Goal: Information Seeking & Learning: Find specific fact

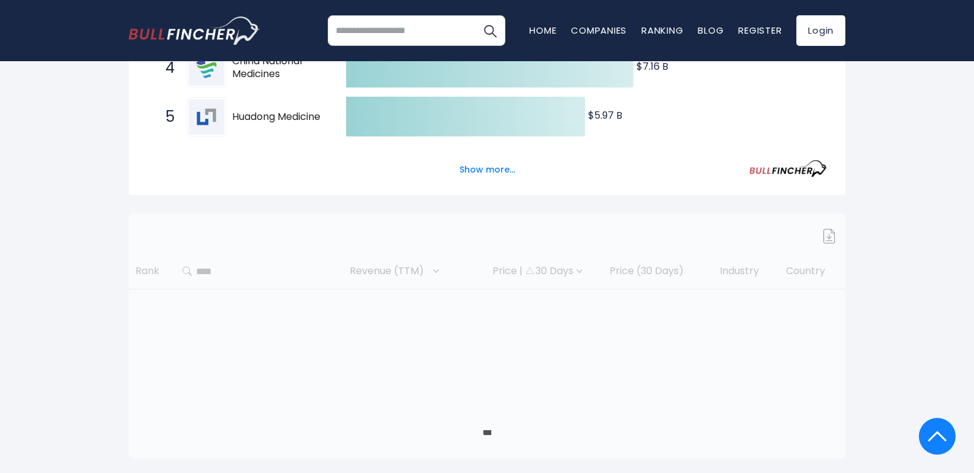
scroll to position [449, 0]
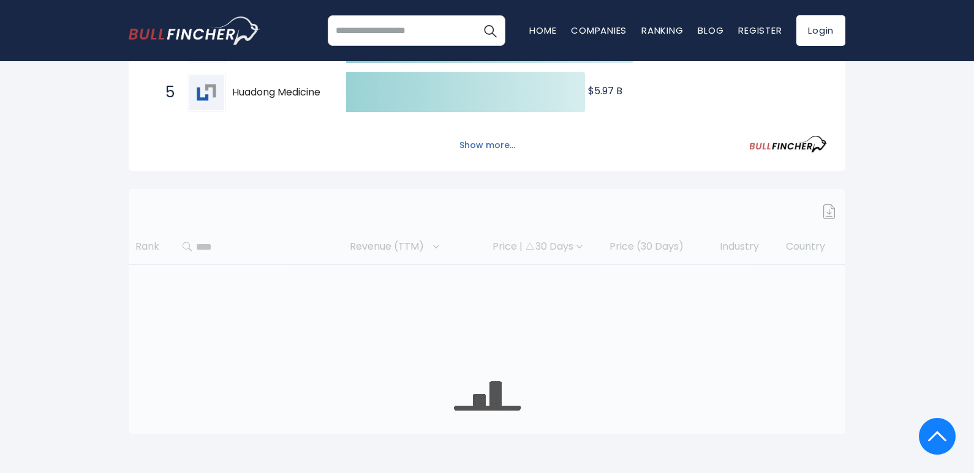
click at [470, 135] on button "Show more..." at bounding box center [487, 145] width 70 height 20
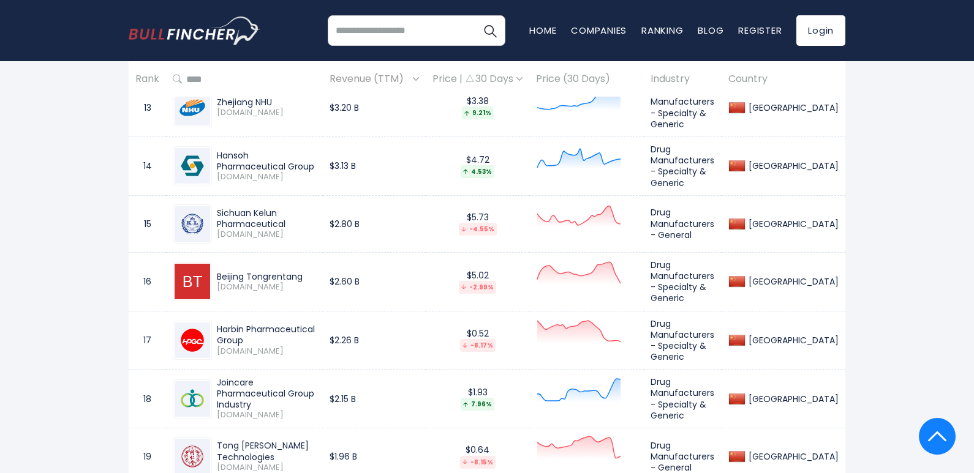
scroll to position [1637, 0]
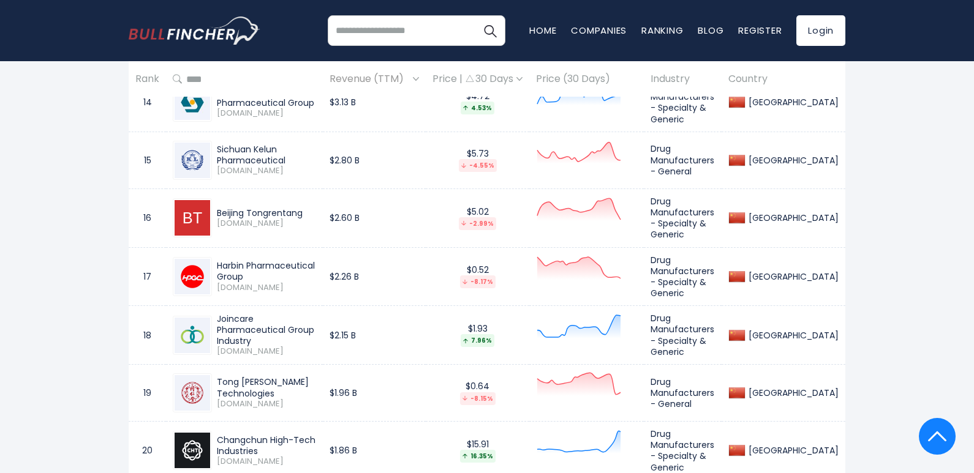
drag, startPoint x: 220, startPoint y: 239, endPoint x: 357, endPoint y: 244, distance: 136.7
click at [357, 247] on tr "17 Harbin Pharmaceutical Group [DOMAIN_NAME] $2.26 B $0.52 -8.17% Drug Manufact…" at bounding box center [487, 276] width 716 height 59
drag, startPoint x: 212, startPoint y: 243, endPoint x: 348, endPoint y: 251, distance: 136.2
click at [323, 251] on td "Harbin Pharmaceutical Group [DOMAIN_NAME]" at bounding box center [244, 276] width 157 height 59
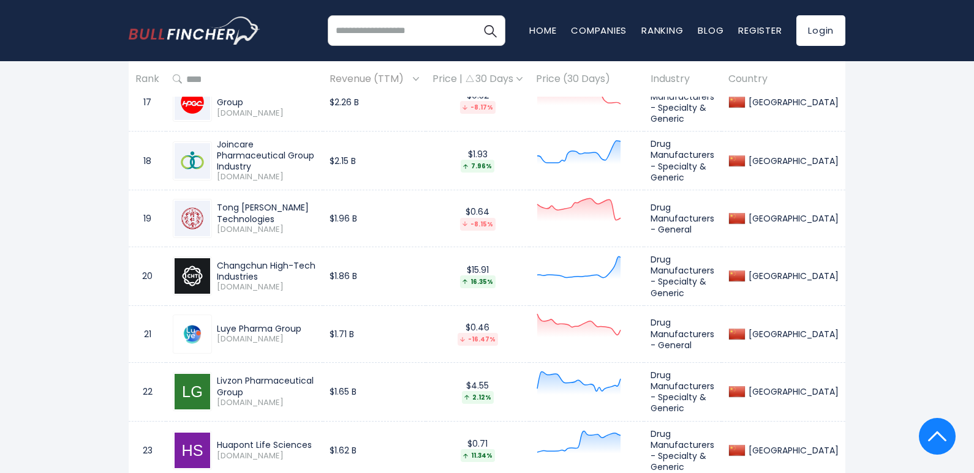
scroll to position [1821, 0]
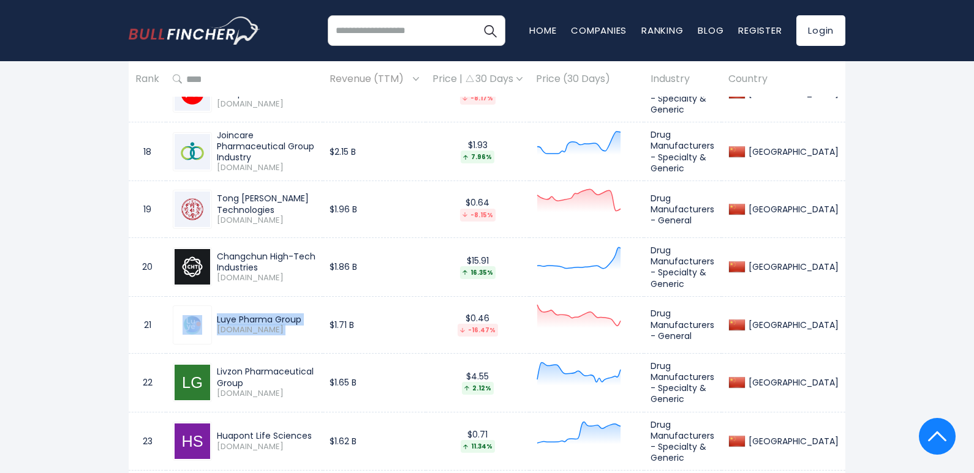
drag, startPoint x: 214, startPoint y: 288, endPoint x: 341, endPoint y: 288, distance: 127.4
click at [354, 296] on tr "21 Luye Pharma Group [DOMAIN_NAME] $1.71 B $0.46 -16.47% Drug Manufacturers - G…" at bounding box center [487, 324] width 716 height 57
click at [218, 296] on td "Luye Pharma Group [DOMAIN_NAME]" at bounding box center [244, 324] width 157 height 57
click at [217, 306] on div "Luye Pharma Group [DOMAIN_NAME]" at bounding box center [244, 325] width 143 height 39
drag, startPoint x: 217, startPoint y: 282, endPoint x: 255, endPoint y: 294, distance: 39.9
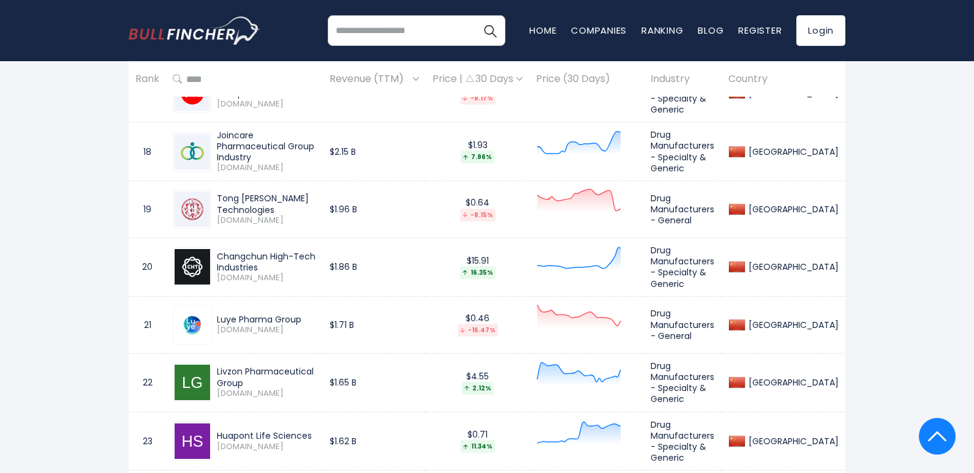
click at [255, 306] on div "Luye Pharma Group [DOMAIN_NAME]" at bounding box center [244, 325] width 143 height 39
drag, startPoint x: 304, startPoint y: 299, endPoint x: 217, endPoint y: 296, distance: 86.4
click at [217, 314] on div "Luye Pharma Group" at bounding box center [266, 319] width 99 height 11
copy div "Luye Pharma Group"
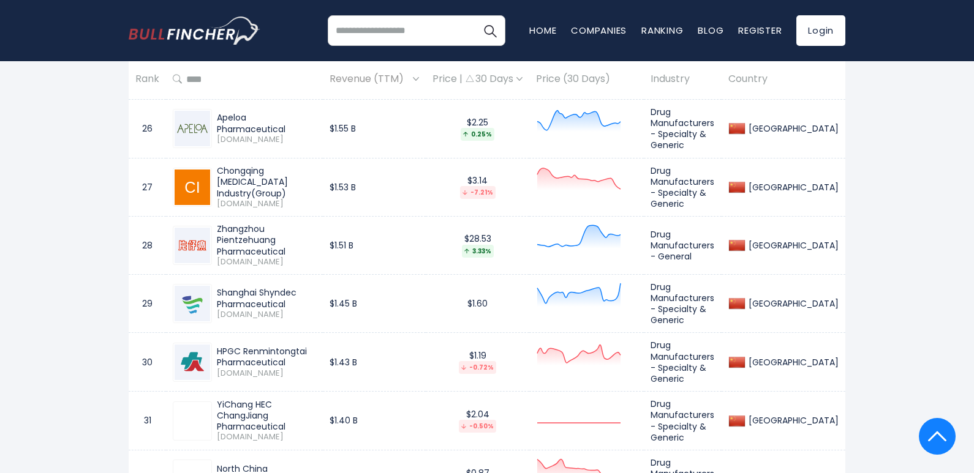
scroll to position [2310, 0]
drag, startPoint x: 217, startPoint y: 249, endPoint x: 291, endPoint y: 270, distance: 76.4
click at [291, 283] on div "Shanghai Shyndec Pharmaceutical [DOMAIN_NAME]" at bounding box center [244, 302] width 143 height 39
copy div "Shanghai Shyndec Pharmaceutical"
drag, startPoint x: 214, startPoint y: 305, endPoint x: 298, endPoint y: 329, distance: 87.4
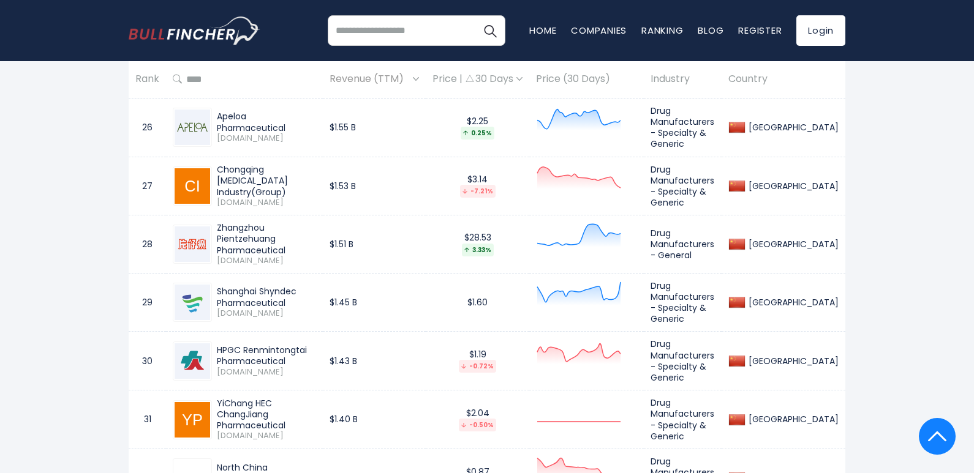
click at [298, 342] on div "HPGC Renmintongtai Pharmaceutical [DOMAIN_NAME]" at bounding box center [244, 361] width 143 height 39
click at [288, 345] on div "HPGC Renmintongtai Pharmaceutical" at bounding box center [266, 356] width 99 height 22
drag, startPoint x: 289, startPoint y: 327, endPoint x: 217, endPoint y: 318, distance: 72.8
click at [217, 345] on div "HPGC Renmintongtai Pharmaceutical" at bounding box center [266, 356] width 99 height 22
copy div "HPGC Renmintongtai Pharmaceutical"
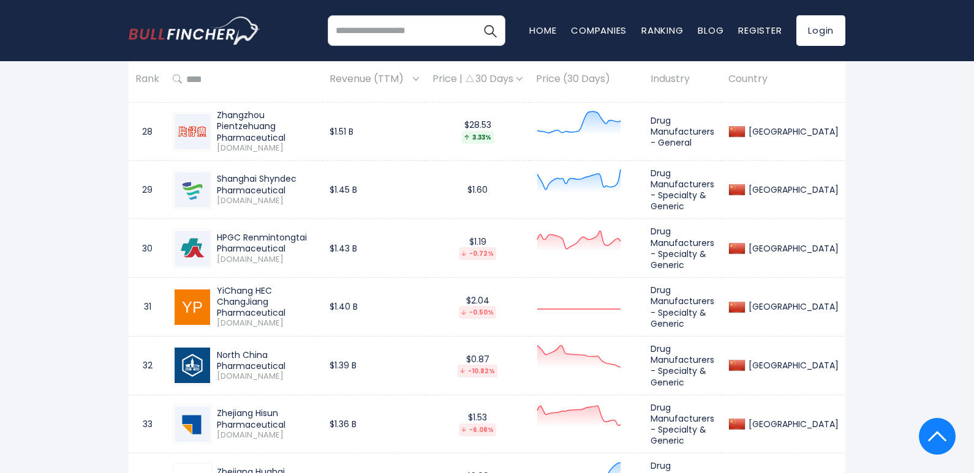
scroll to position [2433, 0]
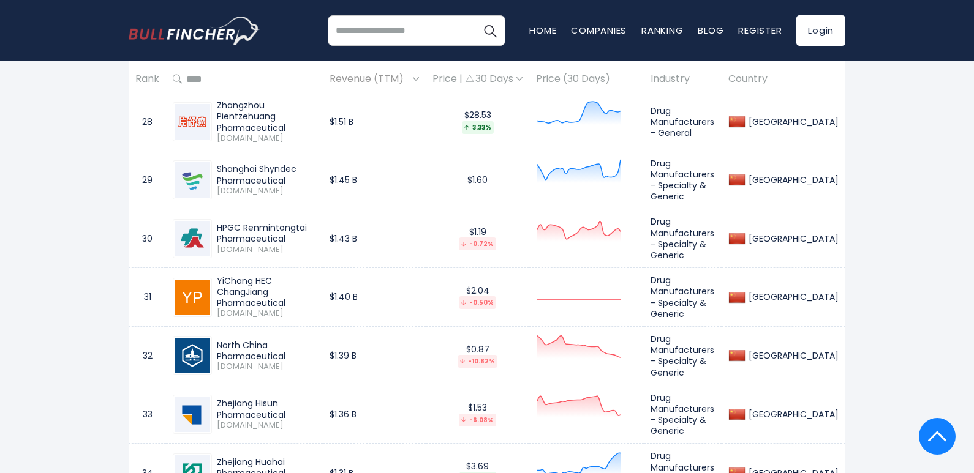
drag, startPoint x: 215, startPoint y: 241, endPoint x: 294, endPoint y: 262, distance: 81.7
click at [294, 276] on div "YiChang HEC ChangJiang Pharmaceutical [DOMAIN_NAME]" at bounding box center [244, 297] width 143 height 43
copy div "YiChang HEC ChangJiang Pharmaceutical"
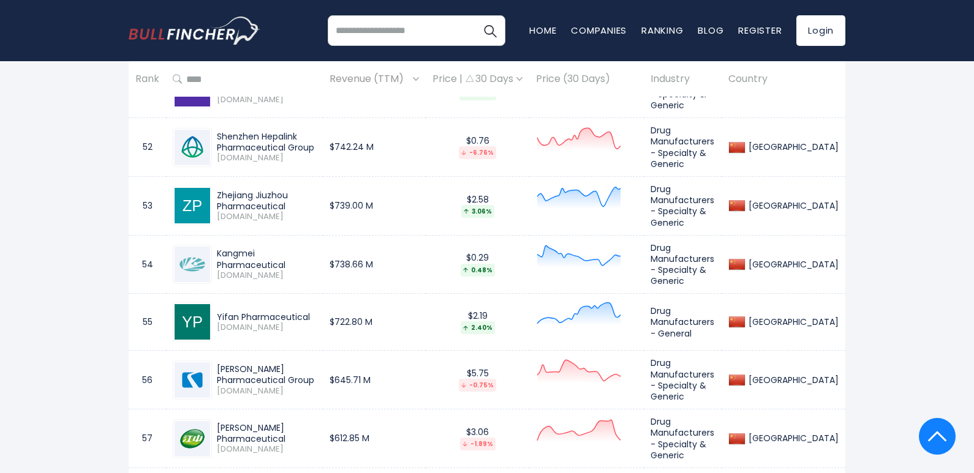
scroll to position [3841, 0]
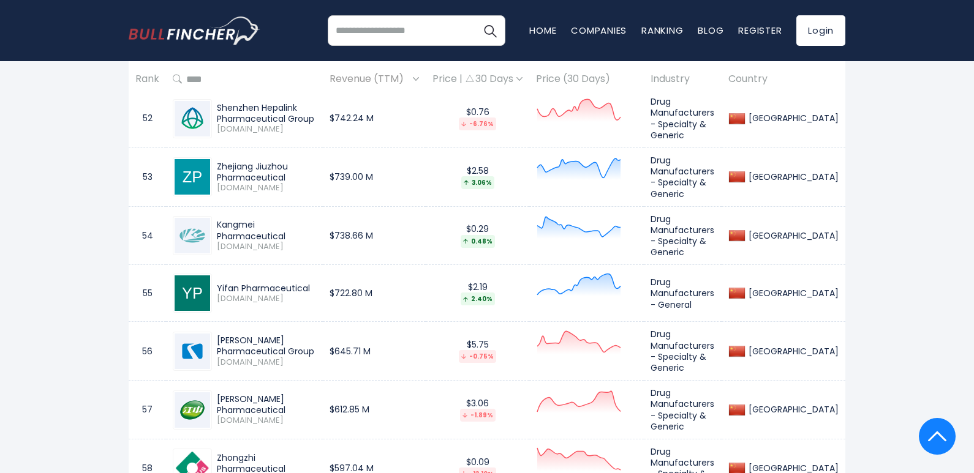
drag, startPoint x: 217, startPoint y: 256, endPoint x: 315, endPoint y: 277, distance: 100.9
click at [315, 332] on div "[PERSON_NAME] Pharmaceutical Group [DOMAIN_NAME]" at bounding box center [244, 351] width 143 height 39
copy div "[PERSON_NAME] Pharmaceutical Group"
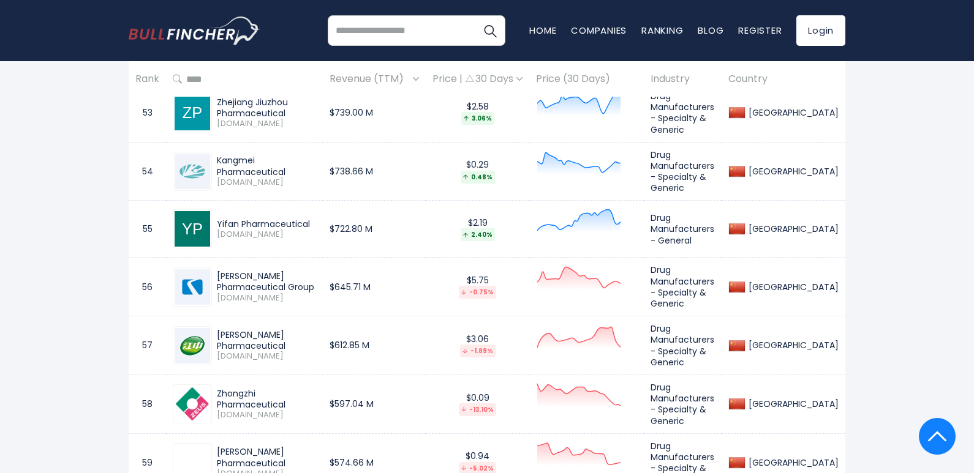
scroll to position [3964, 0]
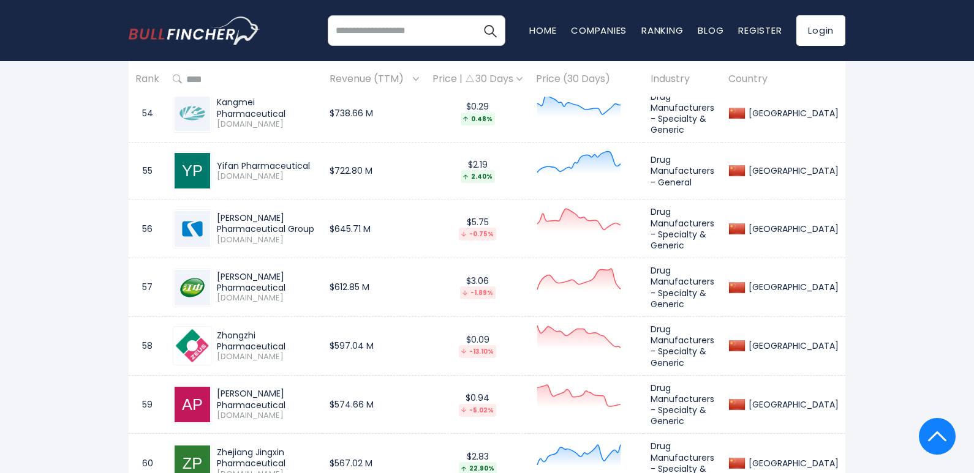
drag, startPoint x: 219, startPoint y: 195, endPoint x: 347, endPoint y: 197, distance: 128.0
click at [316, 268] on div "[PERSON_NAME] Pharmaceutical [DOMAIN_NAME]" at bounding box center [244, 287] width 143 height 39
copy div "[PERSON_NAME] Pharmaceutical"
drag, startPoint x: 211, startPoint y: 250, endPoint x: 333, endPoint y: 265, distance: 122.1
click at [316, 326] on div "Zhongzhi Pharmaceutical [DOMAIN_NAME]" at bounding box center [244, 345] width 143 height 39
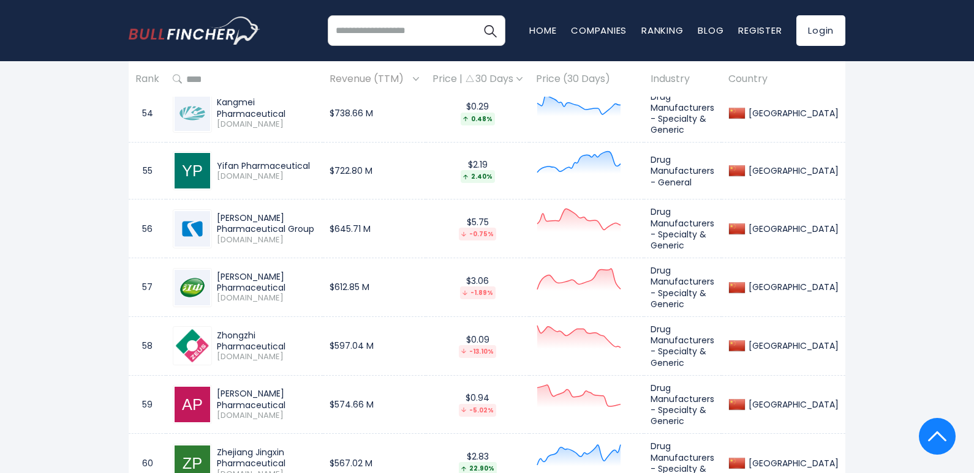
copy div "Zhongzhi Pharmaceutical"
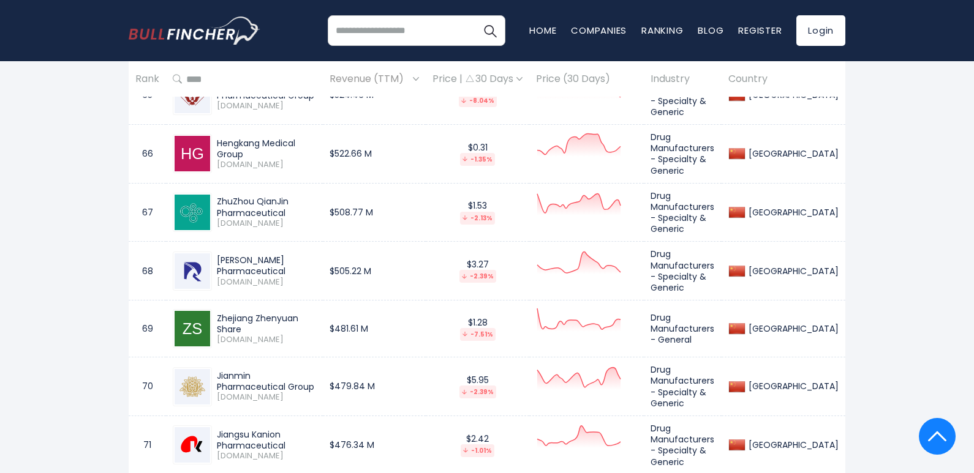
scroll to position [4637, 0]
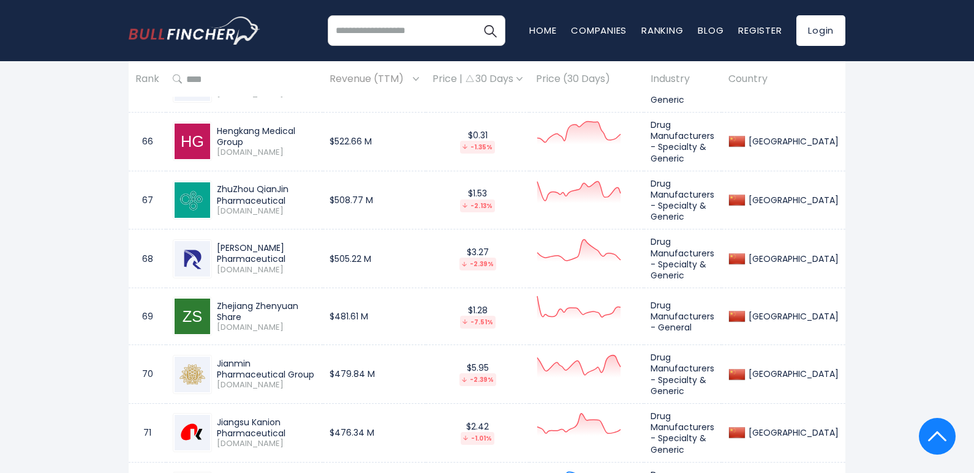
drag, startPoint x: 214, startPoint y: 259, endPoint x: 265, endPoint y: 272, distance: 52.4
click at [265, 358] on div "Jianmin Pharmaceutical Group [DOMAIN_NAME]" at bounding box center [264, 374] width 104 height 32
copy div "Jianmin Pharmaceutical Group"
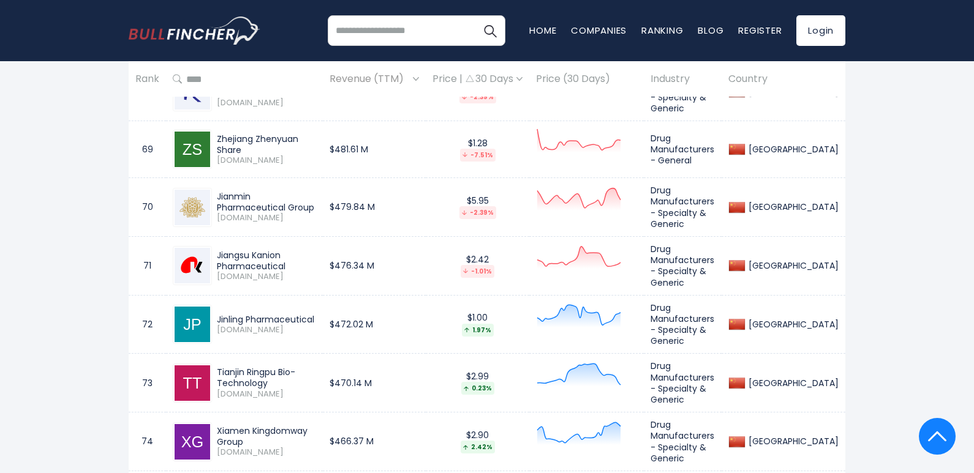
scroll to position [4821, 0]
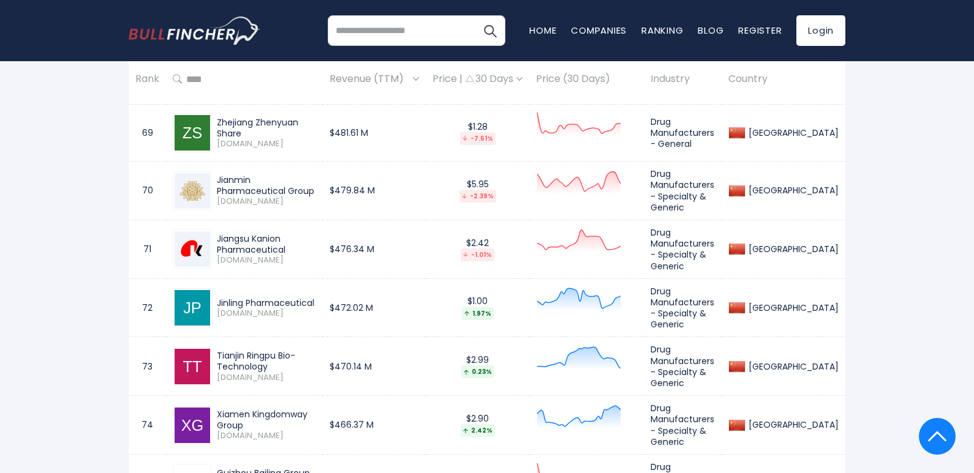
drag, startPoint x: 216, startPoint y: 127, endPoint x: 295, endPoint y: 149, distance: 81.4
click at [295, 220] on td "Jiangsu Kanion Pharmaceutical [DOMAIN_NAME]" at bounding box center [244, 249] width 157 height 59
click at [292, 233] on div "Jiangsu Kanion Pharmaceutical" at bounding box center [266, 244] width 99 height 22
drag, startPoint x: 286, startPoint y: 149, endPoint x: 212, endPoint y: 135, distance: 74.8
click at [212, 233] on div "Jiangsu Kanion Pharmaceutical [DOMAIN_NAME]" at bounding box center [264, 249] width 104 height 32
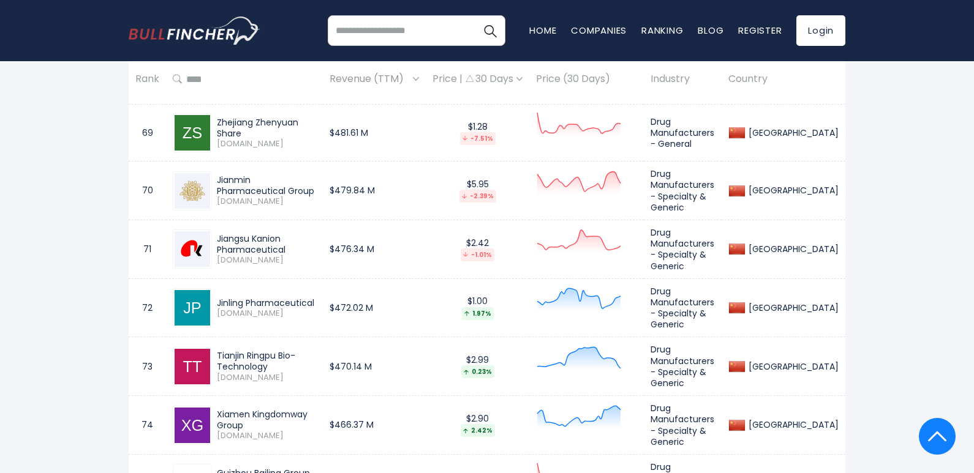
copy div "Jiangsu Kanion Pharmaceutical"
drag, startPoint x: 218, startPoint y: 195, endPoint x: 333, endPoint y: 193, distance: 114.5
click at [316, 288] on div "Jinling Pharmaceutical [DOMAIN_NAME]" at bounding box center [244, 307] width 143 height 39
copy div "Jinling Pharmaceutical"
drag, startPoint x: 216, startPoint y: 244, endPoint x: 346, endPoint y: 246, distance: 129.8
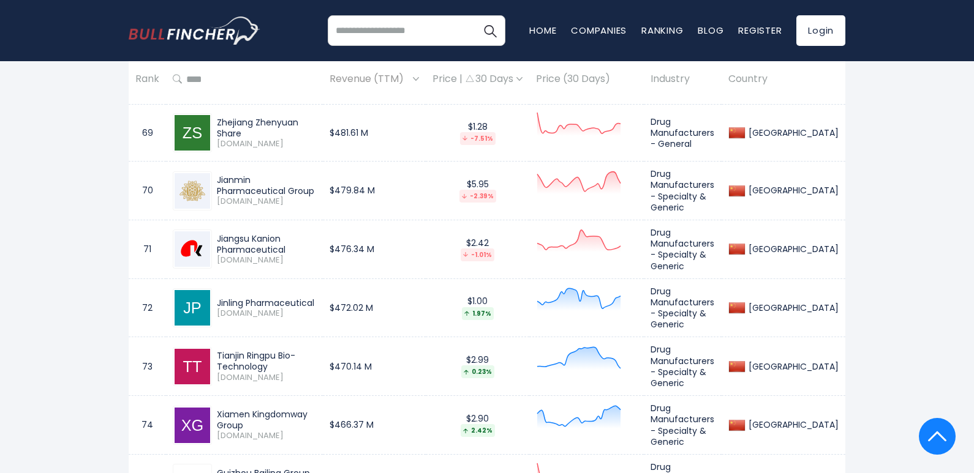
click at [316, 347] on div "Tianjin Ringpu Bio-Technology [DOMAIN_NAME]" at bounding box center [244, 366] width 143 height 39
drag, startPoint x: 216, startPoint y: 309, endPoint x: 350, endPoint y: 308, distance: 134.1
click at [323, 396] on td "Xiamen Kingdomway Group [DOMAIN_NAME]" at bounding box center [244, 425] width 157 height 59
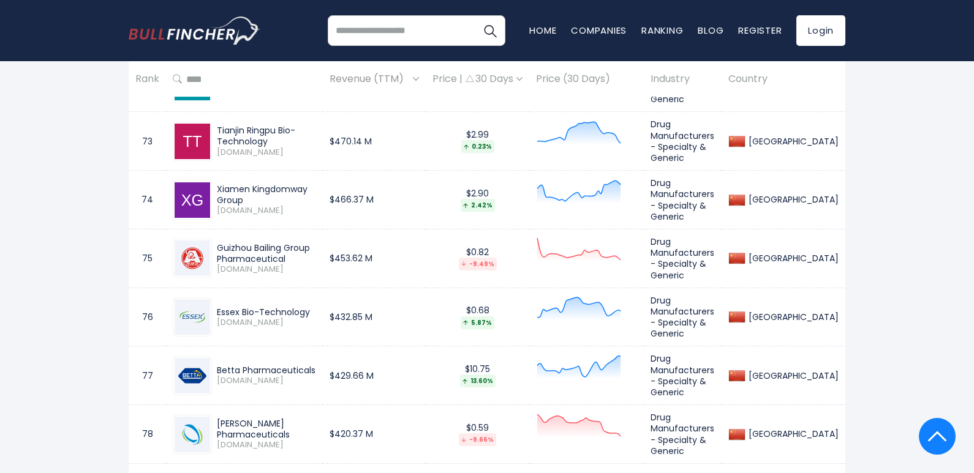
scroll to position [5066, 0]
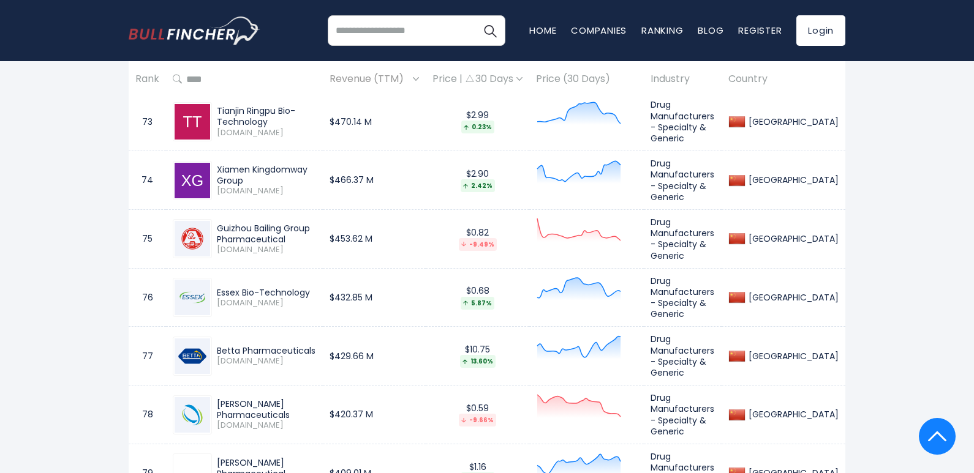
drag, startPoint x: 216, startPoint y: 119, endPoint x: 293, endPoint y: 129, distance: 77.1
click at [293, 223] on div "Guizhou Bailing Group Pharmaceutical [DOMAIN_NAME]" at bounding box center [264, 239] width 104 height 32
drag, startPoint x: 217, startPoint y: 182, endPoint x: 313, endPoint y: 180, distance: 95.6
click at [313, 287] on div "Essex Bio-Technology" at bounding box center [266, 292] width 99 height 11
drag, startPoint x: 217, startPoint y: 235, endPoint x: 312, endPoint y: 228, distance: 95.8
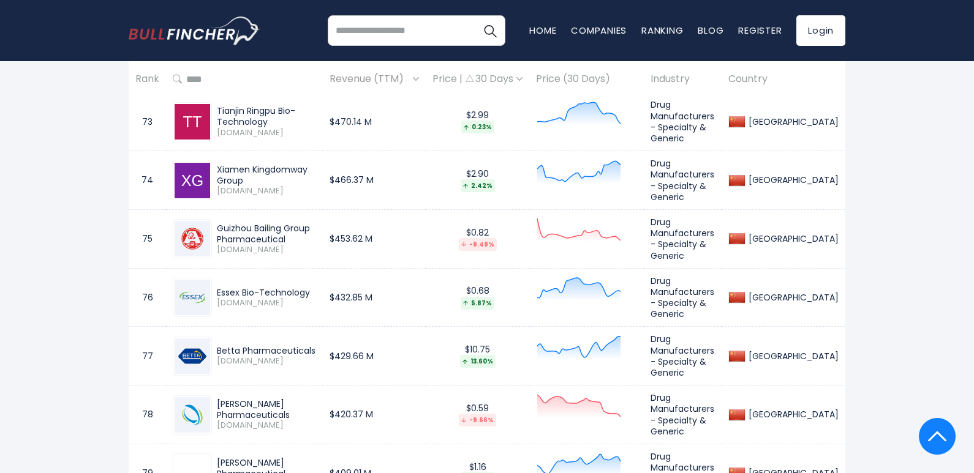
click at [312, 337] on div "Betta Pharmaceuticals [DOMAIN_NAME]" at bounding box center [244, 356] width 143 height 39
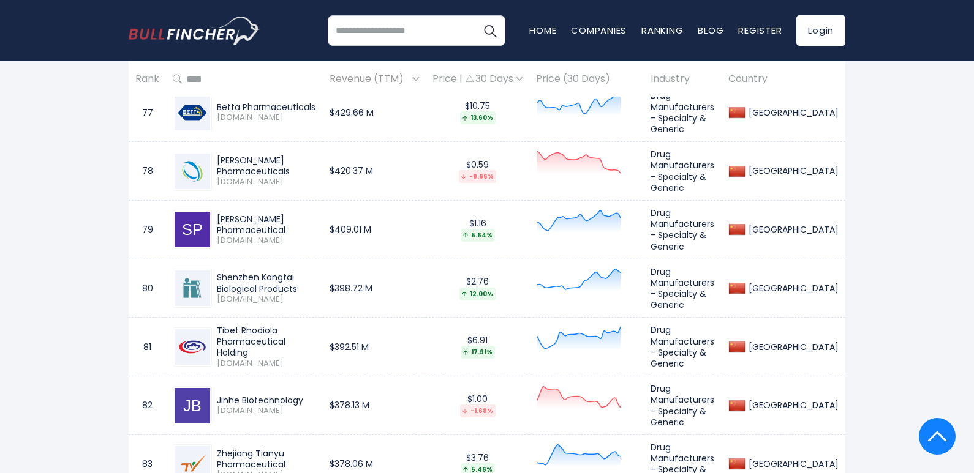
scroll to position [5311, 0]
drag, startPoint x: 219, startPoint y: 160, endPoint x: 258, endPoint y: 171, distance: 40.9
click at [258, 271] on div "Shenzhen Kangtai Biological Products" at bounding box center [266, 282] width 99 height 22
drag, startPoint x: 217, startPoint y: 214, endPoint x: 320, endPoint y: 227, distance: 103.1
click at [316, 324] on div "Tibet Rhodiola Pharmaceutical Holding" at bounding box center [266, 341] width 99 height 34
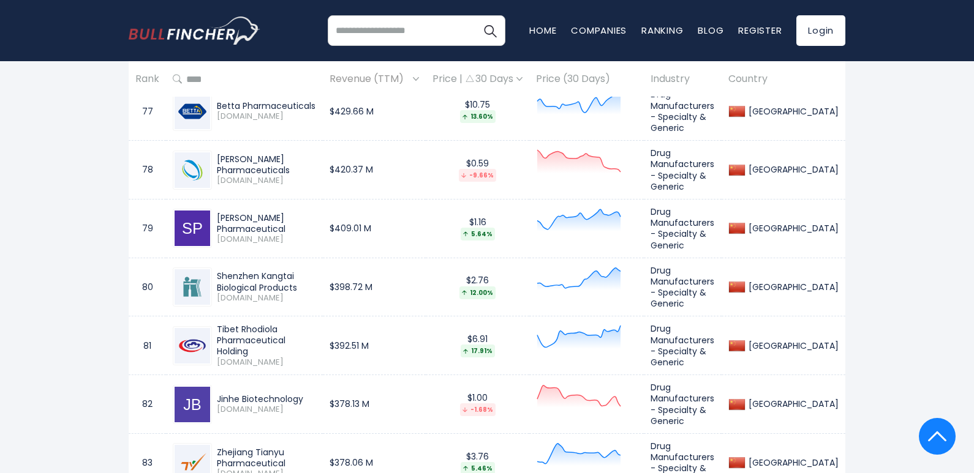
drag, startPoint x: 217, startPoint y: 278, endPoint x: 306, endPoint y: 279, distance: 89.4
click at [307, 394] on div "Jinhe Biotechnology" at bounding box center [266, 399] width 99 height 11
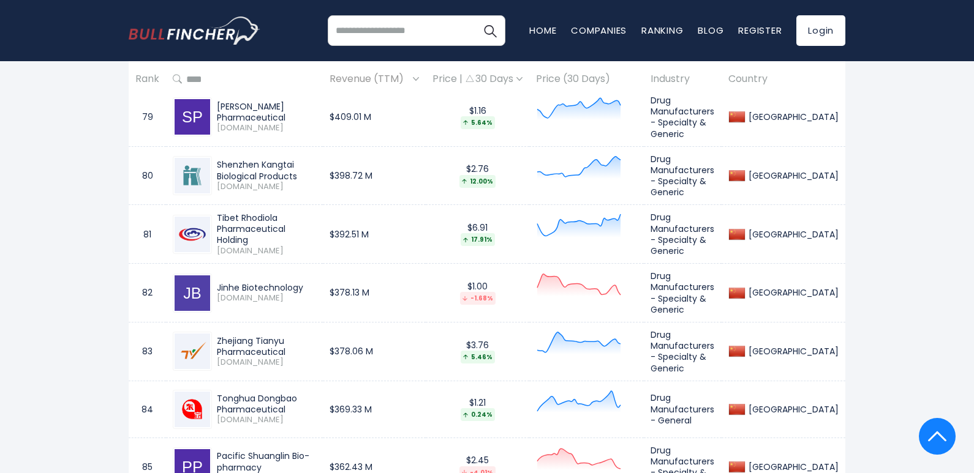
scroll to position [5495, 0]
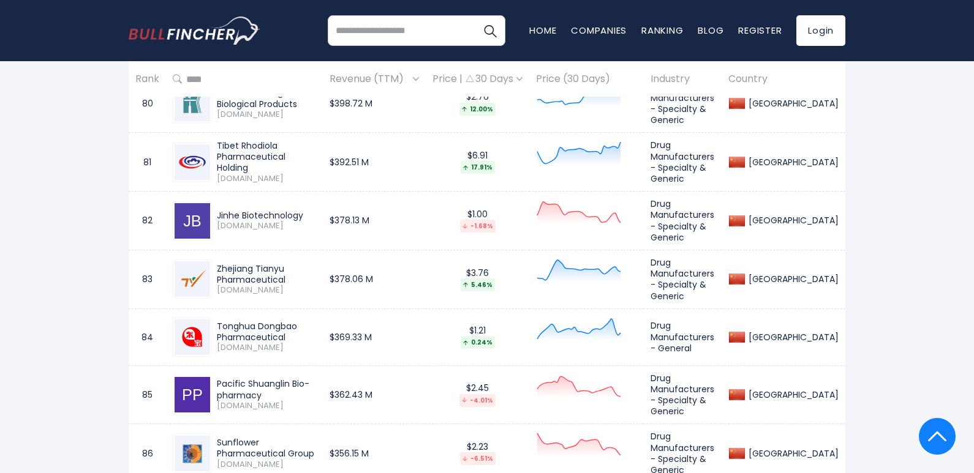
drag, startPoint x: 217, startPoint y: 203, endPoint x: 293, endPoint y: 220, distance: 77.2
click at [293, 321] on div "Tonghua Dongbao Pharmaceutical" at bounding box center [266, 332] width 99 height 22
drag, startPoint x: 216, startPoint y: 258, endPoint x: 268, endPoint y: 268, distance: 52.9
click at [268, 378] on div "Pacific Shuanglin Bio-pharmacy [DOMAIN_NAME]" at bounding box center [264, 394] width 104 height 32
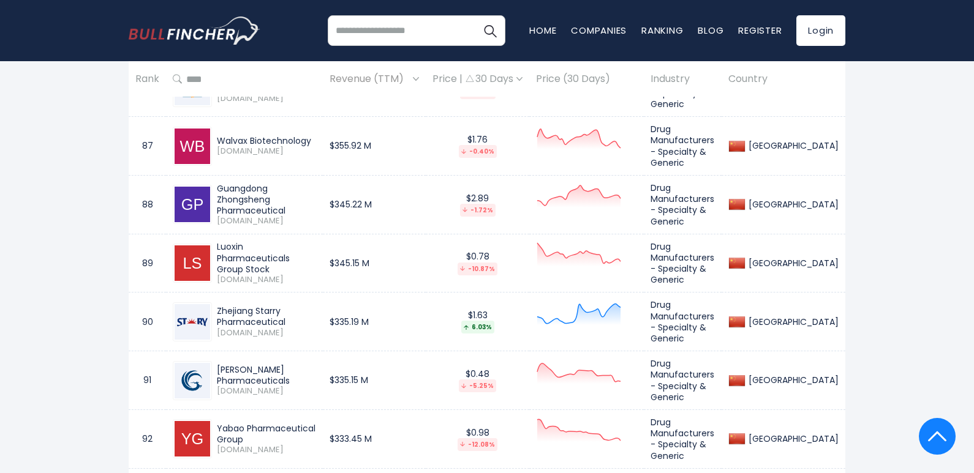
scroll to position [5862, 0]
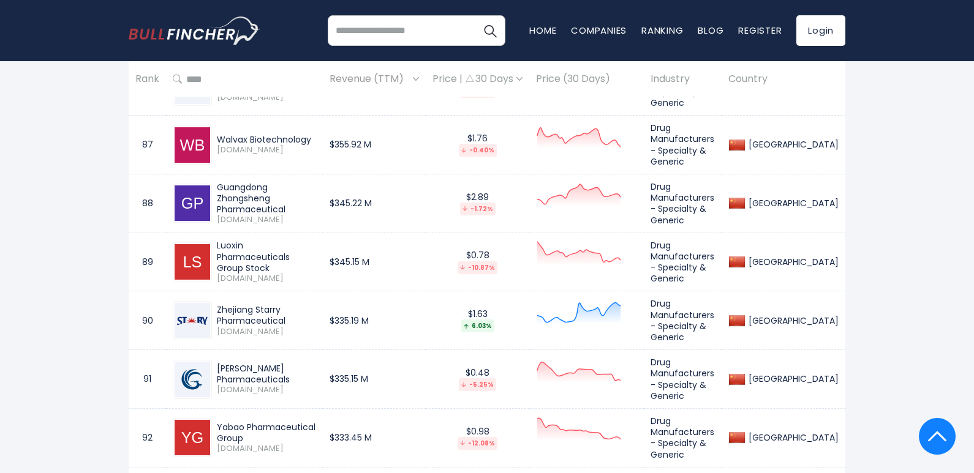
drag, startPoint x: 219, startPoint y: 298, endPoint x: 347, endPoint y: 299, distance: 128.0
click at [316, 422] on div "Yabao Pharmaceutical Group" at bounding box center [266, 433] width 99 height 22
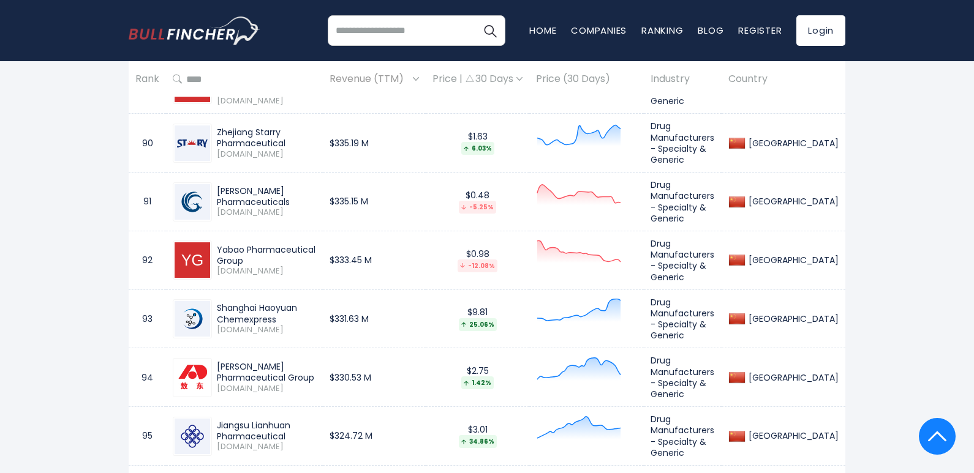
scroll to position [6107, 0]
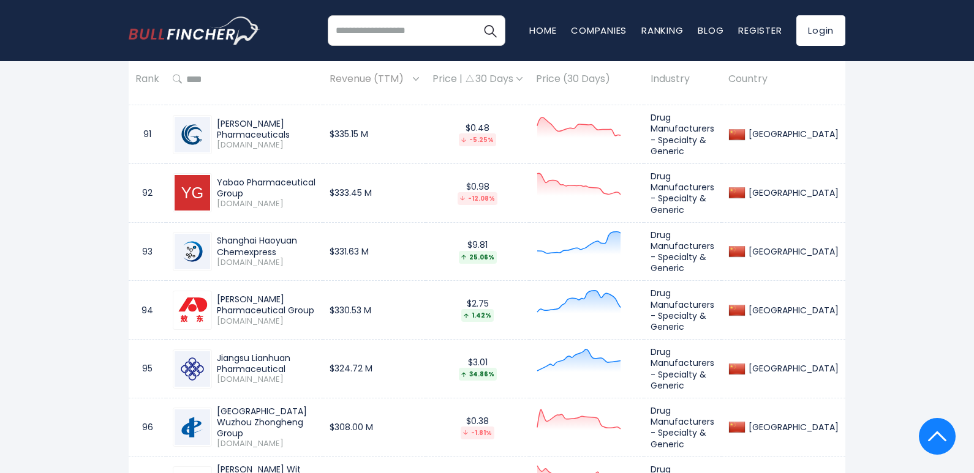
drag, startPoint x: 216, startPoint y: 102, endPoint x: 277, endPoint y: 115, distance: 62.4
click at [277, 235] on div "Shanghai Haoyuan Chemexpress [DOMAIN_NAME]" at bounding box center [264, 251] width 104 height 32
drag, startPoint x: 217, startPoint y: 161, endPoint x: 257, endPoint y: 173, distance: 42.1
click at [257, 294] on div "[PERSON_NAME] Pharmaceutical Group" at bounding box center [266, 305] width 99 height 22
drag, startPoint x: 217, startPoint y: 217, endPoint x: 301, endPoint y: 233, distance: 84.9
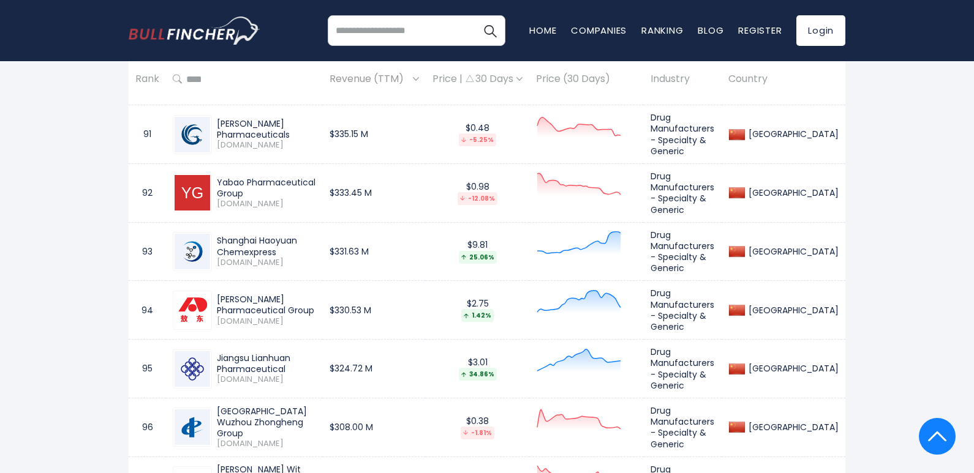
click at [301, 353] on div "Jiangsu Lianhuan Pharmaceutical" at bounding box center [266, 364] width 99 height 22
drag, startPoint x: 217, startPoint y: 275, endPoint x: 258, endPoint y: 285, distance: 42.3
click at [258, 406] on div "[GEOGRAPHIC_DATA] Wuzhou Zhongheng Group" at bounding box center [266, 423] width 99 height 34
drag, startPoint x: 217, startPoint y: 331, endPoint x: 325, endPoint y: 342, distance: 108.4
click at [316, 464] on div "[PERSON_NAME] Wit Science and Technology" at bounding box center [266, 481] width 99 height 34
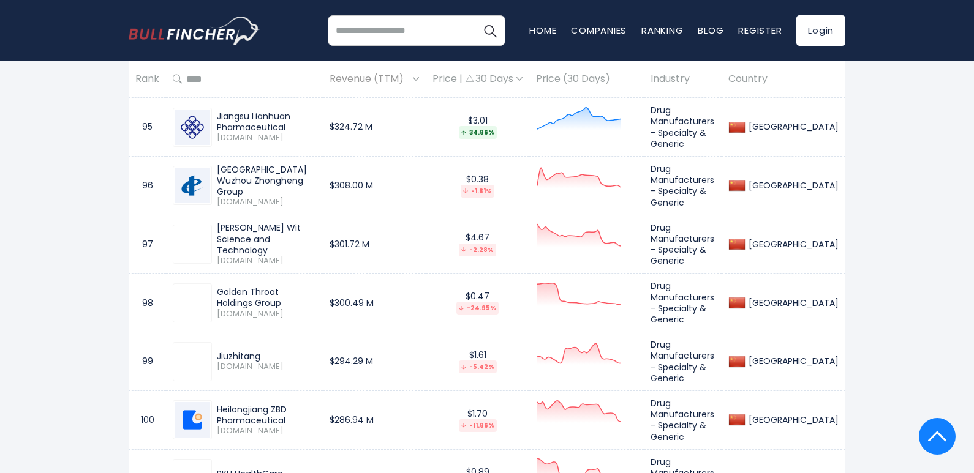
scroll to position [6352, 0]
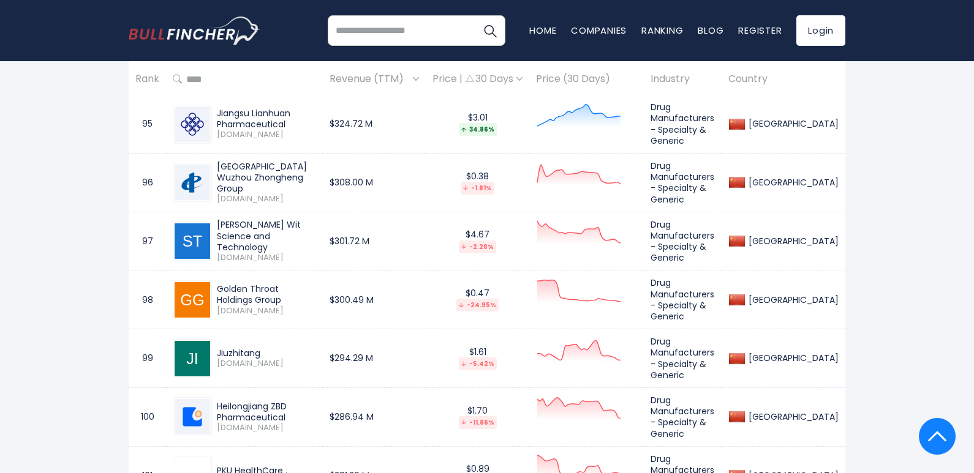
drag, startPoint x: 217, startPoint y: 148, endPoint x: 344, endPoint y: 157, distance: 127.1
click at [316, 284] on div "Golden Throat Holdings Group [DOMAIN_NAME]" at bounding box center [264, 300] width 104 height 32
click at [316, 284] on div "Golden Throat Holdings Group" at bounding box center [266, 295] width 99 height 22
drag, startPoint x: 345, startPoint y: 152, endPoint x: 216, endPoint y: 144, distance: 128.8
click at [216, 284] on div "Golden Throat Holdings Group [DOMAIN_NAME]" at bounding box center [264, 300] width 104 height 32
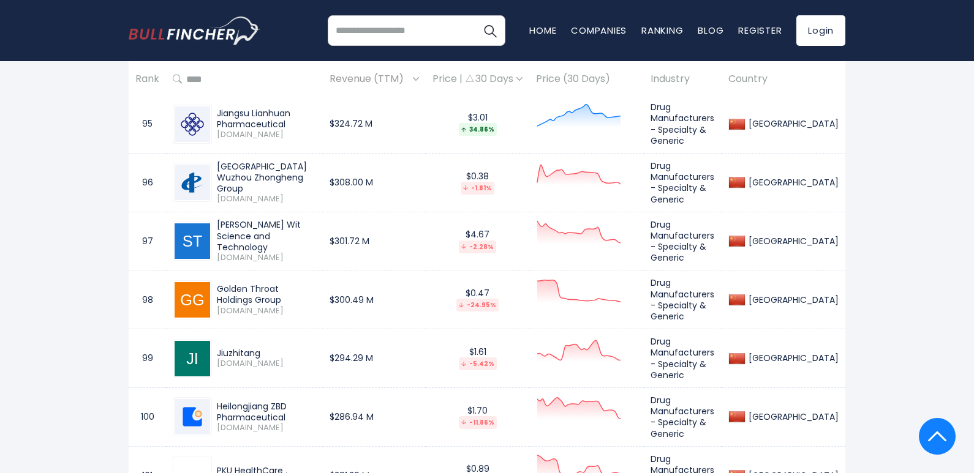
drag, startPoint x: 217, startPoint y: 206, endPoint x: 265, endPoint y: 208, distance: 47.8
click at [265, 348] on div "Jiuzhitang" at bounding box center [266, 353] width 99 height 11
drag, startPoint x: 217, startPoint y: 257, endPoint x: 291, endPoint y: 269, distance: 75.2
click at [291, 401] on div "Heilongjiang ZBD Pharmaceutical" at bounding box center [266, 412] width 99 height 22
drag, startPoint x: 216, startPoint y: 319, endPoint x: 283, endPoint y: 320, distance: 67.4
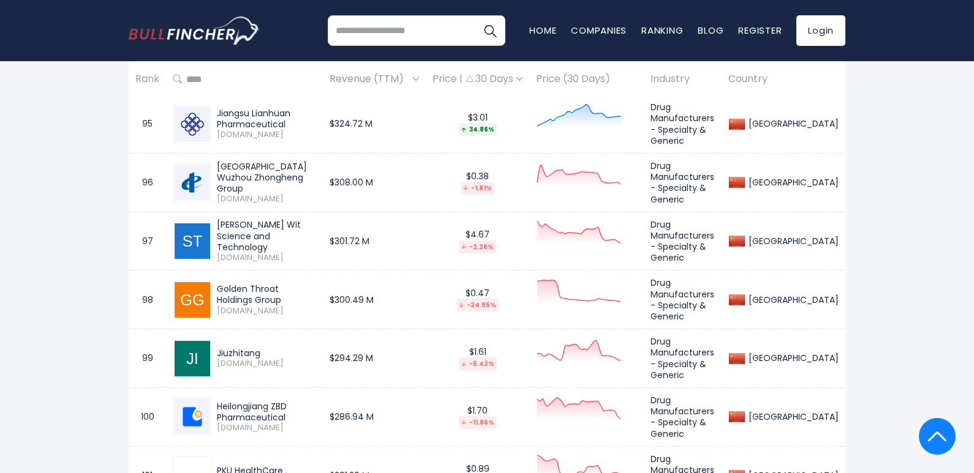
click at [283, 465] on div "PKU HealthCare . [DOMAIN_NAME]" at bounding box center [264, 475] width 104 height 21
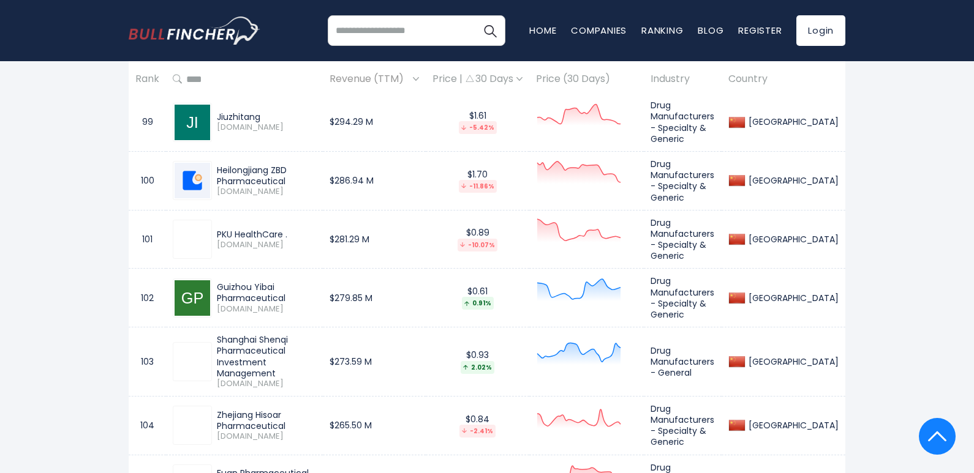
scroll to position [6597, 0]
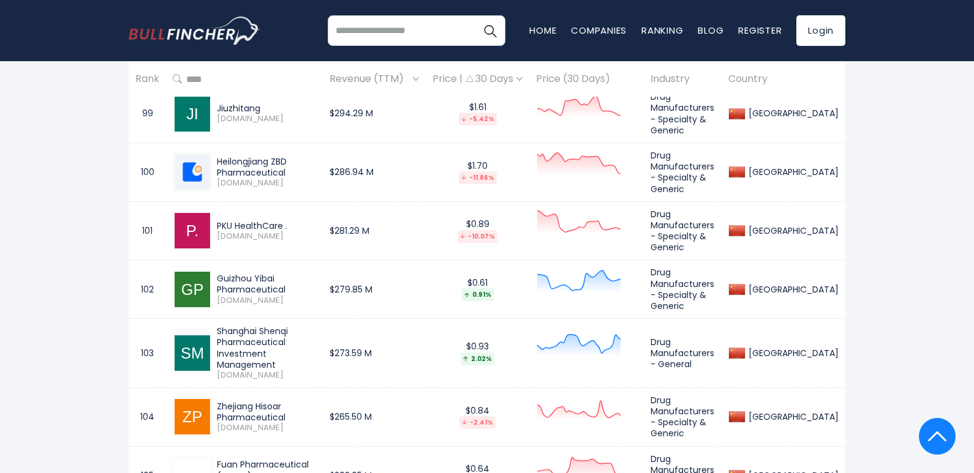
drag, startPoint x: 217, startPoint y: 129, endPoint x: 351, endPoint y: 126, distance: 134.7
click at [323, 260] on td "Guizhou Yibai Pharmaceutical [DOMAIN_NAME]" at bounding box center [244, 289] width 157 height 59
drag, startPoint x: 219, startPoint y: 177, endPoint x: 274, endPoint y: 202, distance: 60.6
click at [274, 326] on div "Shanghai Shenqi Pharmaceutical Investment Management" at bounding box center [266, 348] width 99 height 45
drag, startPoint x: 218, startPoint y: 241, endPoint x: 292, endPoint y: 251, distance: 74.7
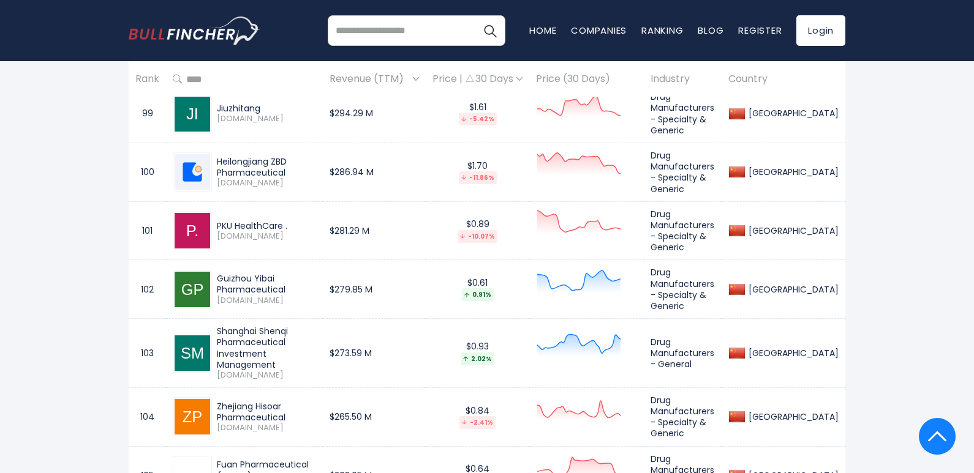
click at [292, 401] on div "Zhejiang Hisoar Pharmaceutical" at bounding box center [266, 412] width 99 height 22
drag, startPoint x: 246, startPoint y: 294, endPoint x: 342, endPoint y: 295, distance: 96.1
click at [316, 456] on div "Fuan Pharmaceutical (Group) [DOMAIN_NAME]" at bounding box center [244, 475] width 143 height 39
drag, startPoint x: 216, startPoint y: 355, endPoint x: 263, endPoint y: 370, distance: 49.0
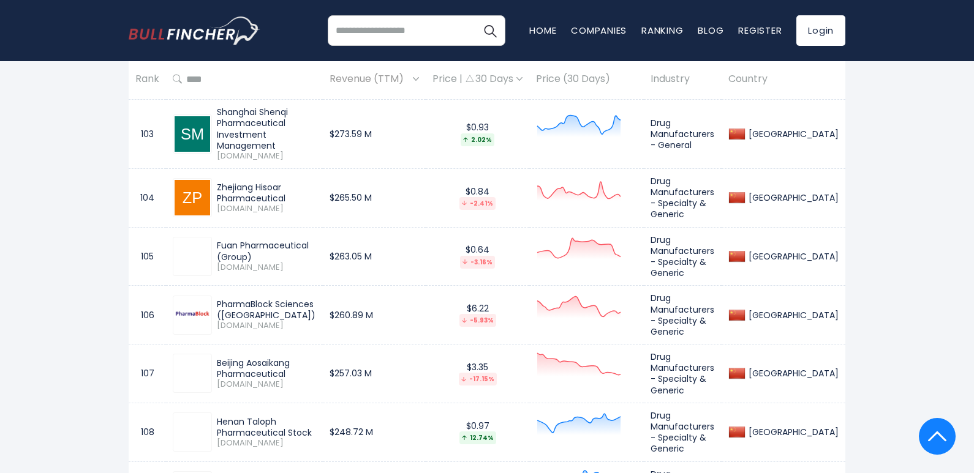
scroll to position [6842, 0]
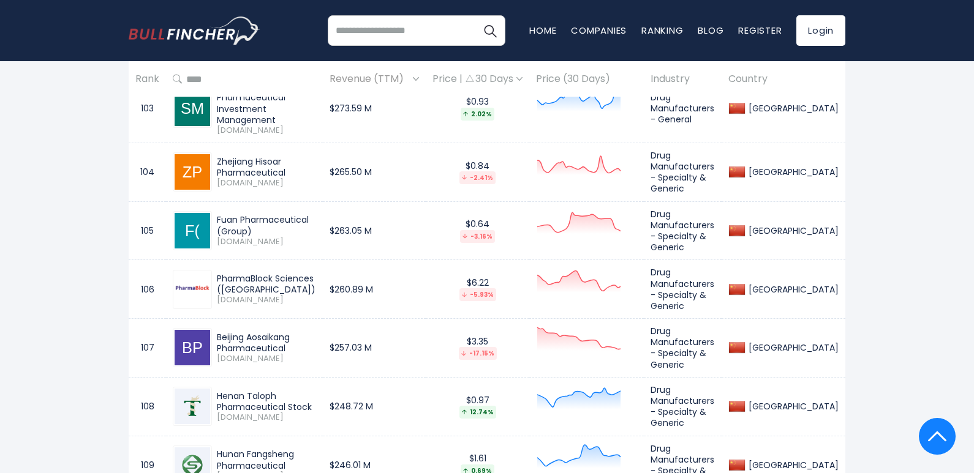
drag, startPoint x: 218, startPoint y: 168, endPoint x: 288, endPoint y: 180, distance: 70.9
click at [288, 332] on div "Beijing Aosaikang Pharmaceutical" at bounding box center [266, 343] width 99 height 22
drag, startPoint x: 218, startPoint y: 223, endPoint x: 323, endPoint y: 232, distance: 105.1
click at [316, 391] on div "Henan Taloph Pharmaceutical Stock" at bounding box center [266, 402] width 99 height 22
